Goal: Task Accomplishment & Management: Use online tool/utility

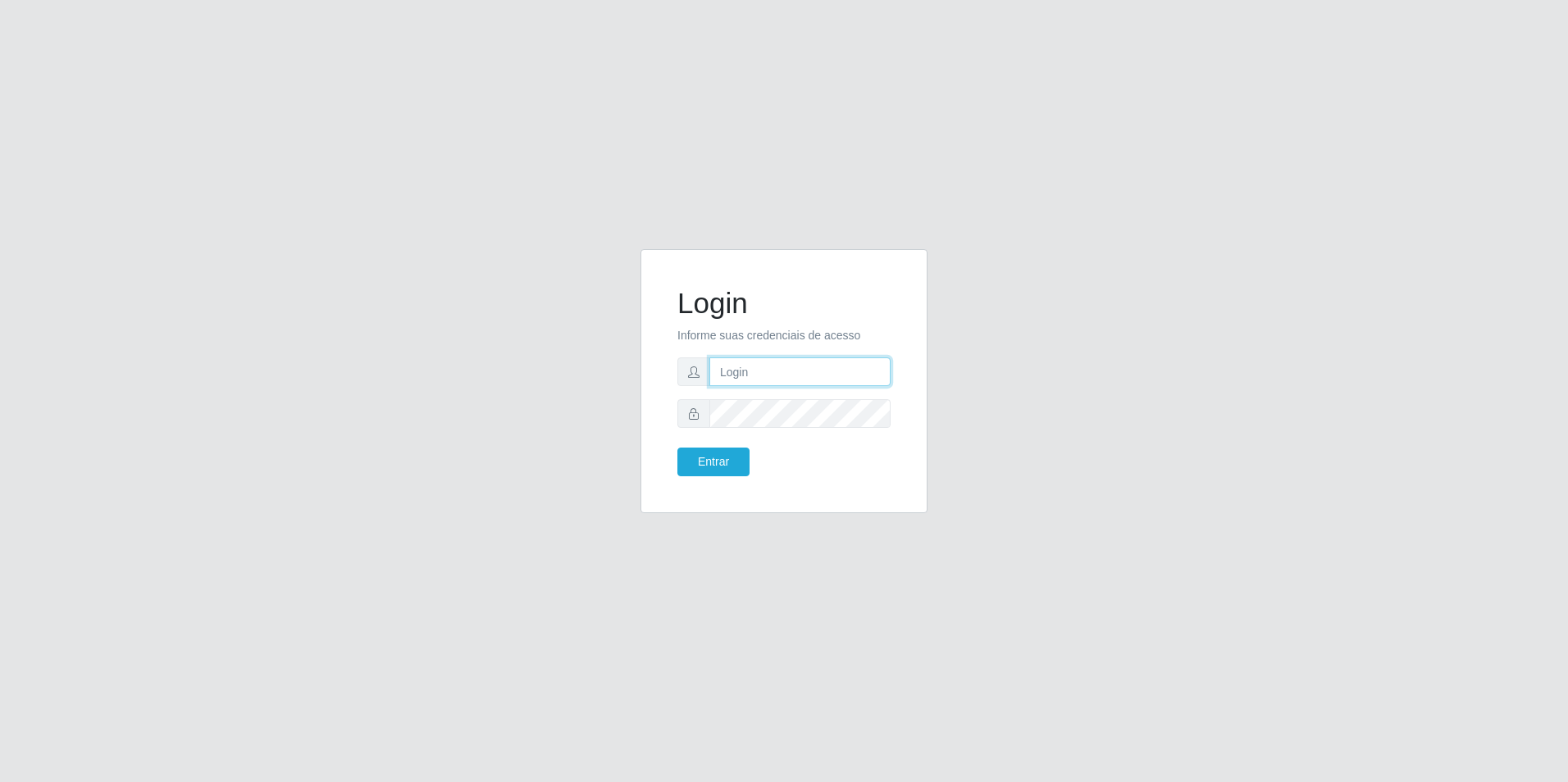
click at [843, 384] on input "text" at bounding box center [800, 371] width 181 height 28
type input "10778102459"
click at [677, 448] on button "Entrar" at bounding box center [714, 462] width 72 height 28
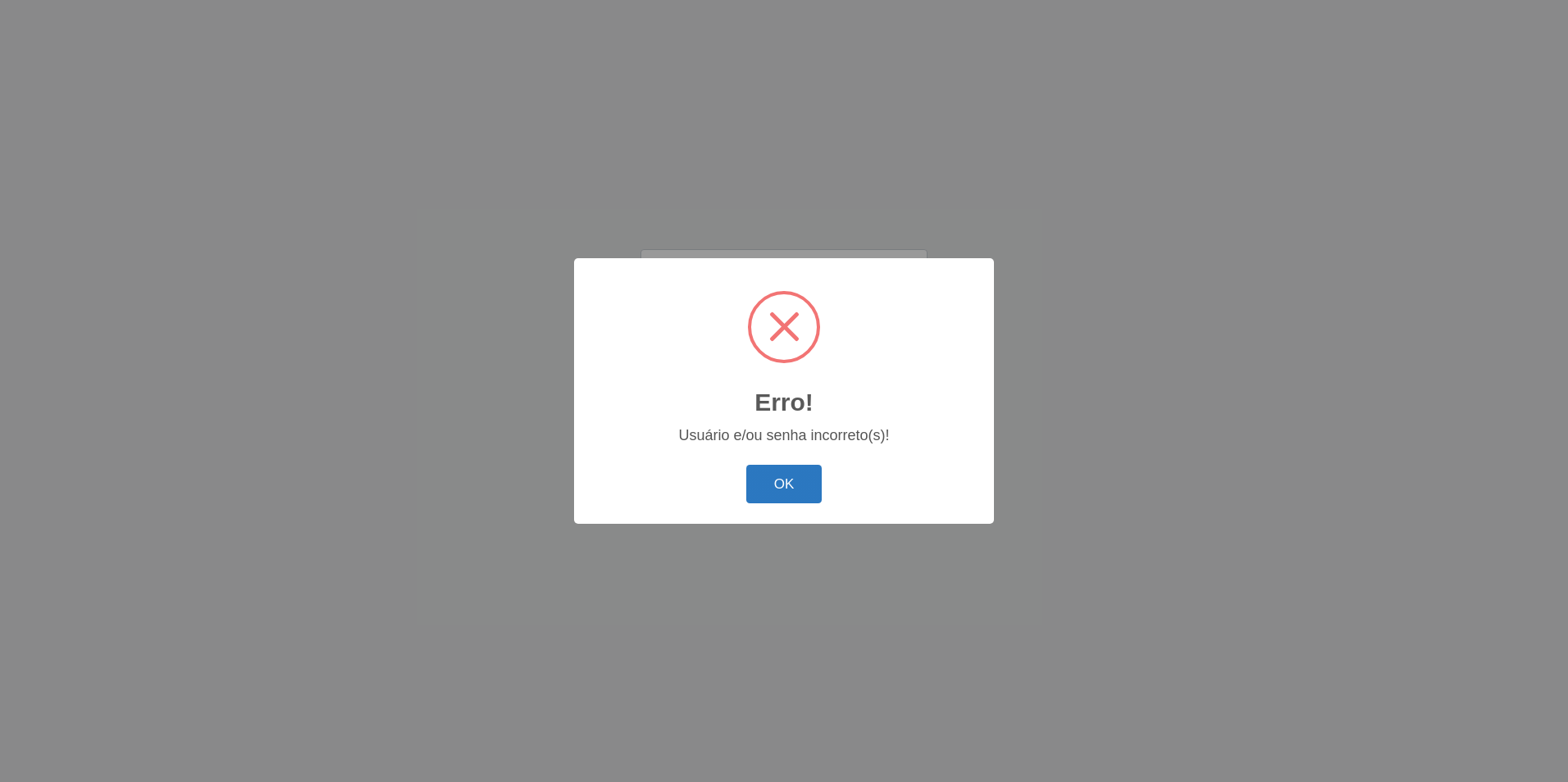
click at [801, 474] on button "OK" at bounding box center [785, 483] width 76 height 38
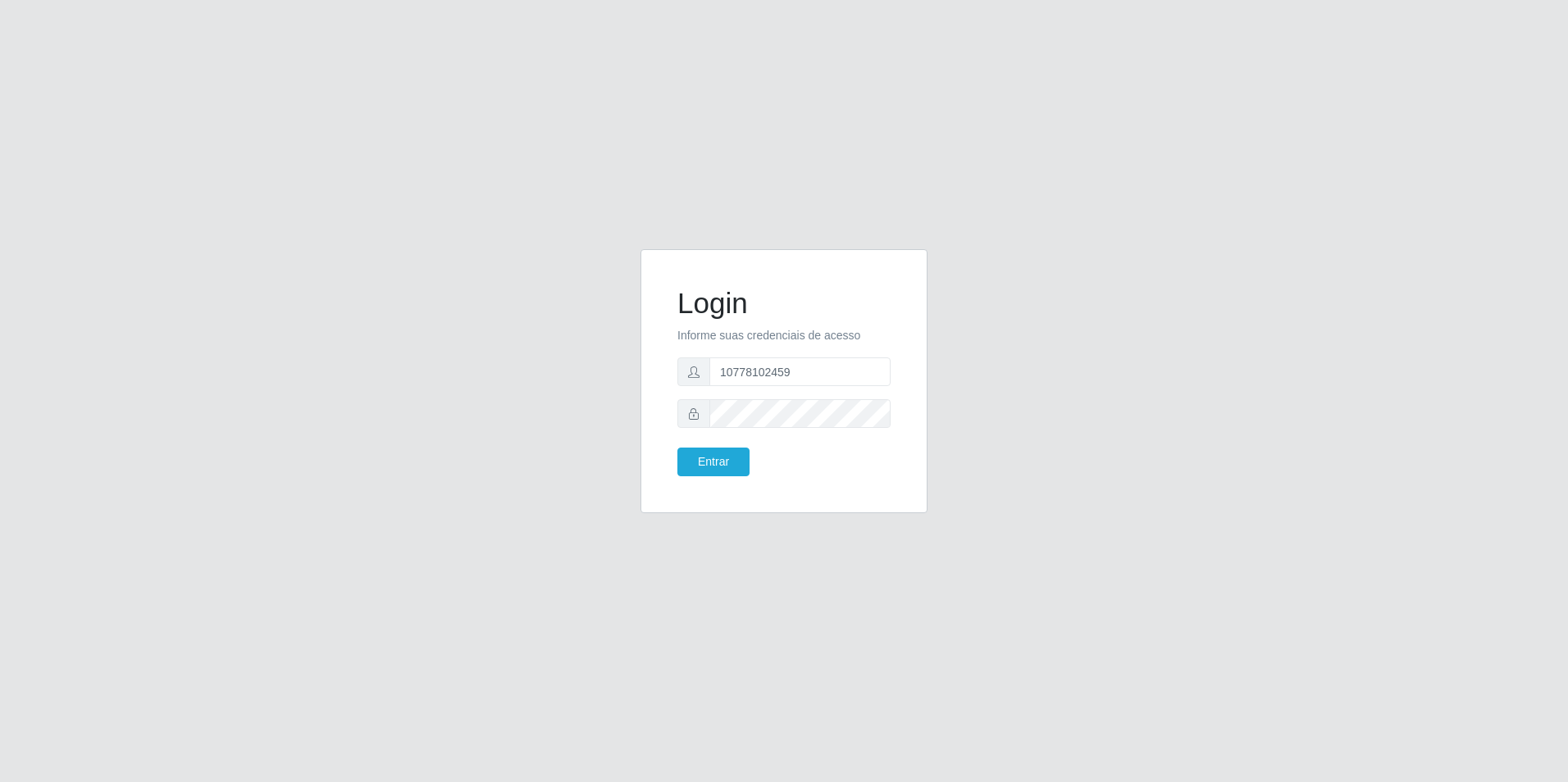
click at [660, 458] on div "Login Informe suas credenciais de acesso 10778102459 Entrar" at bounding box center [783, 382] width 287 height 264
click at [696, 452] on button "Entrar" at bounding box center [714, 462] width 72 height 28
